Goal: Task Accomplishment & Management: Manage account settings

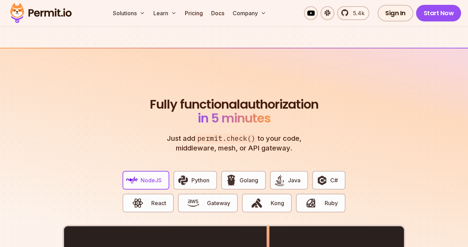
scroll to position [1207, 0]
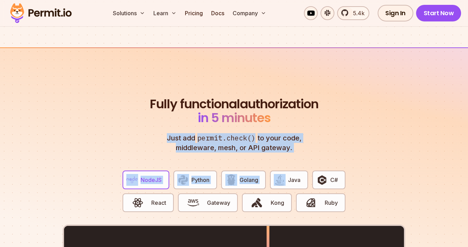
drag, startPoint x: 300, startPoint y: 145, endPoint x: 283, endPoint y: 120, distance: 30.9
click at [283, 120] on header "Fully functional authorization in 5 minutes Just add permit.check() to your cod…" at bounding box center [234, 124] width 172 height 55
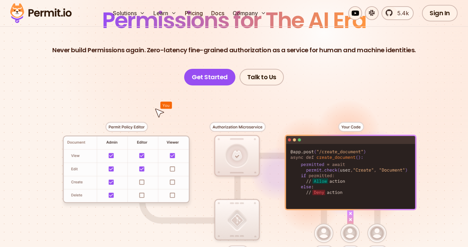
scroll to position [0, 0]
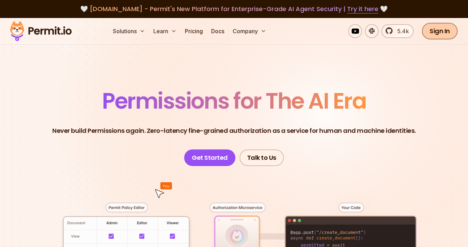
click at [438, 31] on link "Sign In" at bounding box center [440, 31] width 36 height 17
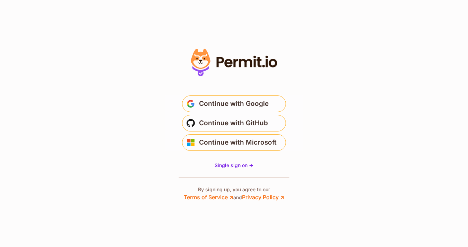
click at [245, 123] on span "Continue with GitHub" at bounding box center [233, 123] width 69 height 11
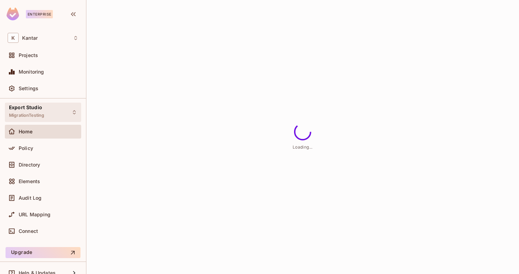
click at [76, 108] on div "Export Studio MigrationTesting" at bounding box center [43, 112] width 76 height 19
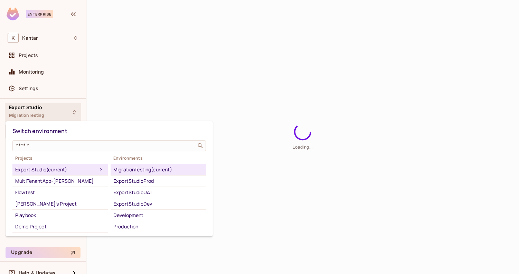
click at [159, 91] on div at bounding box center [259, 137] width 519 height 274
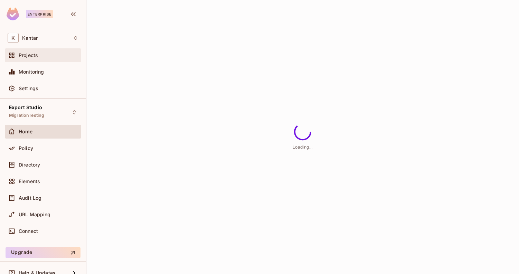
click at [60, 58] on div "Projects" at bounding box center [43, 55] width 71 height 8
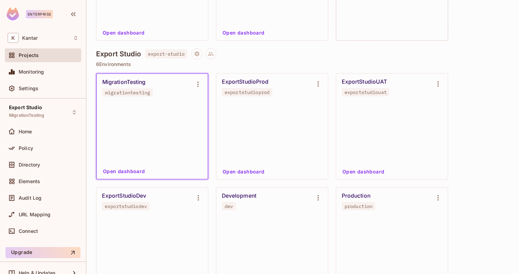
scroll to position [693, 0]
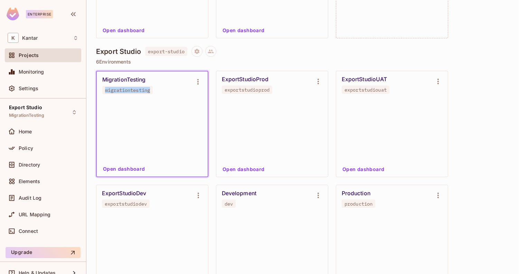
drag, startPoint x: 154, startPoint y: 93, endPoint x: 102, endPoint y: 90, distance: 51.9
click at [101, 90] on div "MigrationTesting migrationtesting" at bounding box center [152, 86] width 111 height 28
drag, startPoint x: 102, startPoint y: 81, endPoint x: 149, endPoint y: 81, distance: 47.7
click at [149, 81] on div "MigrationTesting migrationtesting" at bounding box center [152, 86] width 111 height 28
copy div "MigrationTesting"
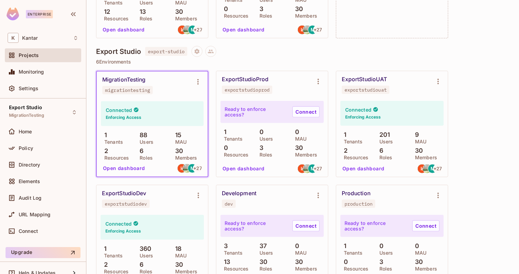
click at [394, 57] on div "Export Studio export-studio 6 Environments MigrationTesting migrationtesting Co…" at bounding box center [303, 229] width 414 height 367
click at [511, 124] on div "Kantar / Projects Projects 12 Projects 32 Environments 36 / 17500 Tenants 73810…" at bounding box center [302, 137] width 433 height 274
